Goal: Task Accomplishment & Management: Complete application form

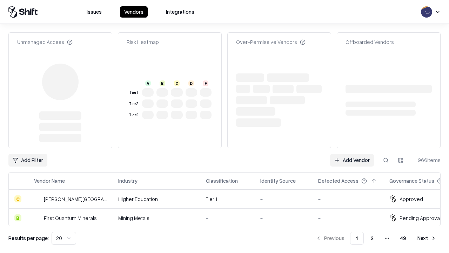
click at [352, 154] on link "Add Vendor" at bounding box center [352, 160] width 44 height 13
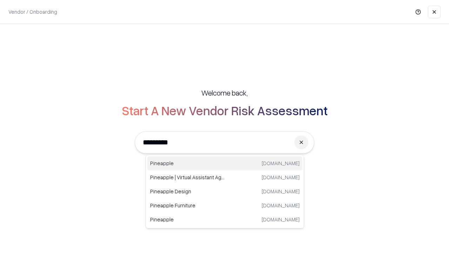
click at [225, 163] on div "Pineapple [DOMAIN_NAME]" at bounding box center [224, 163] width 155 height 14
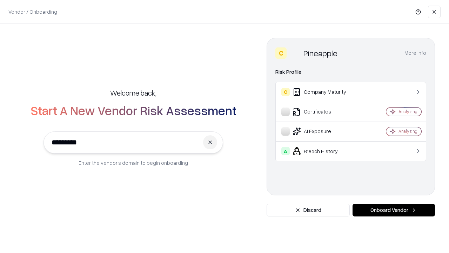
type input "*********"
click at [393, 210] on button "Onboard Vendor" at bounding box center [393, 209] width 82 height 13
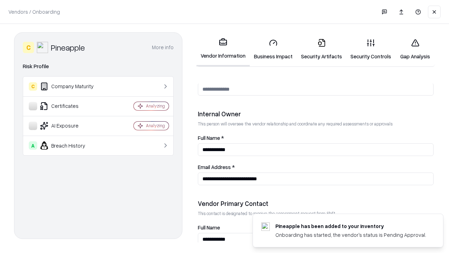
scroll to position [363, 0]
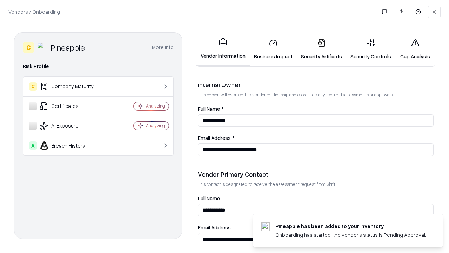
click at [273, 49] on link "Business Impact" at bounding box center [273, 49] width 47 height 33
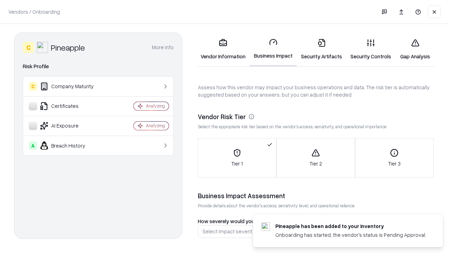
click at [415, 49] on link "Gap Analysis" at bounding box center [415, 49] width 40 height 33
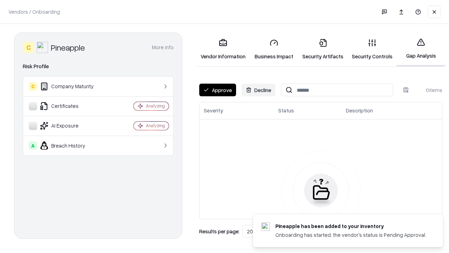
click at [217, 90] on button "Approve" at bounding box center [217, 89] width 37 height 13
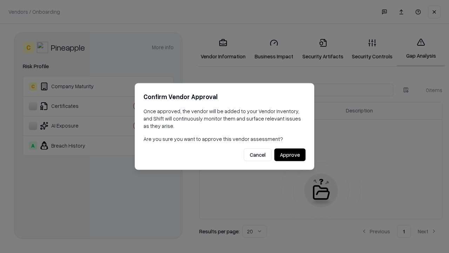
click at [290, 154] on button "Approve" at bounding box center [289, 154] width 31 height 13
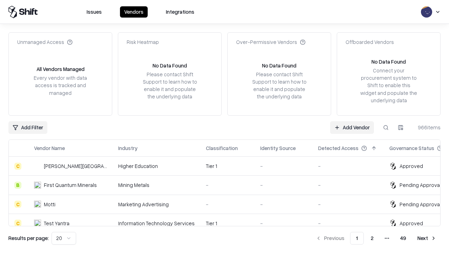
type input "*********"
click at [352, 127] on link "Add Vendor" at bounding box center [352, 127] width 44 height 13
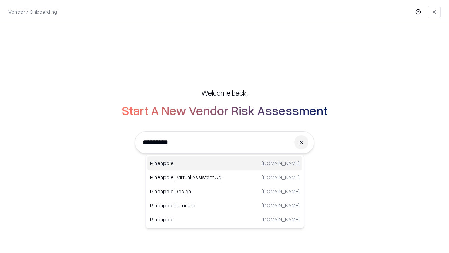
click at [225, 163] on div "Pineapple [DOMAIN_NAME]" at bounding box center [224, 163] width 155 height 14
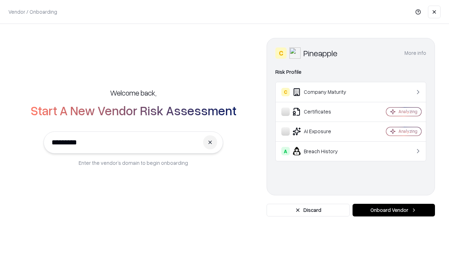
type input "*********"
click at [393, 210] on button "Onboard Vendor" at bounding box center [393, 209] width 82 height 13
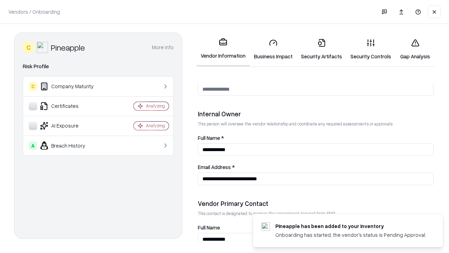
scroll to position [363, 0]
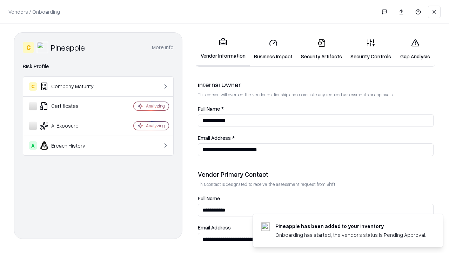
click at [415, 49] on link "Gap Analysis" at bounding box center [415, 49] width 40 height 33
